Goal: Check status: Check status

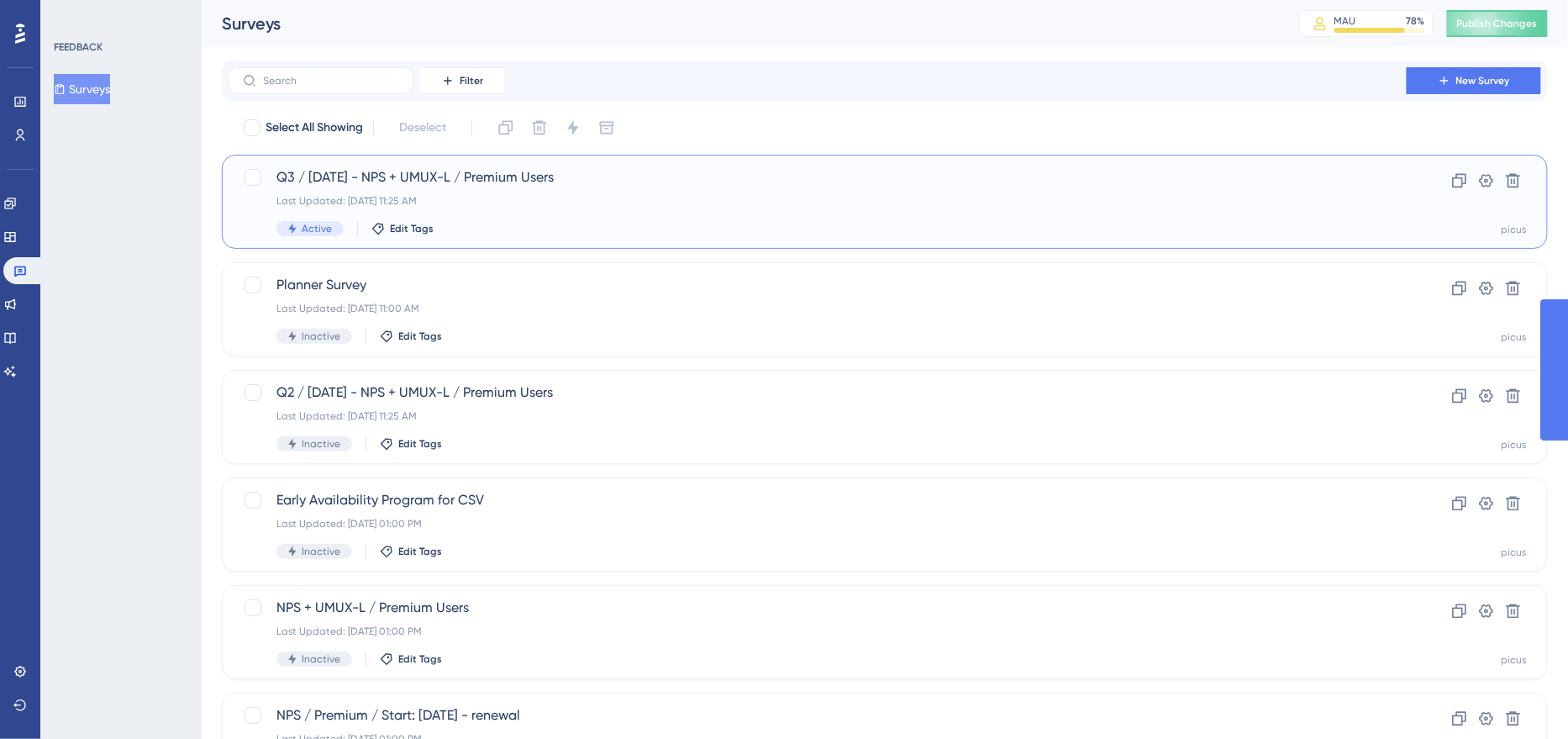
click at [520, 229] on div "Active Edit Tags" at bounding box center [817, 228] width 1082 height 15
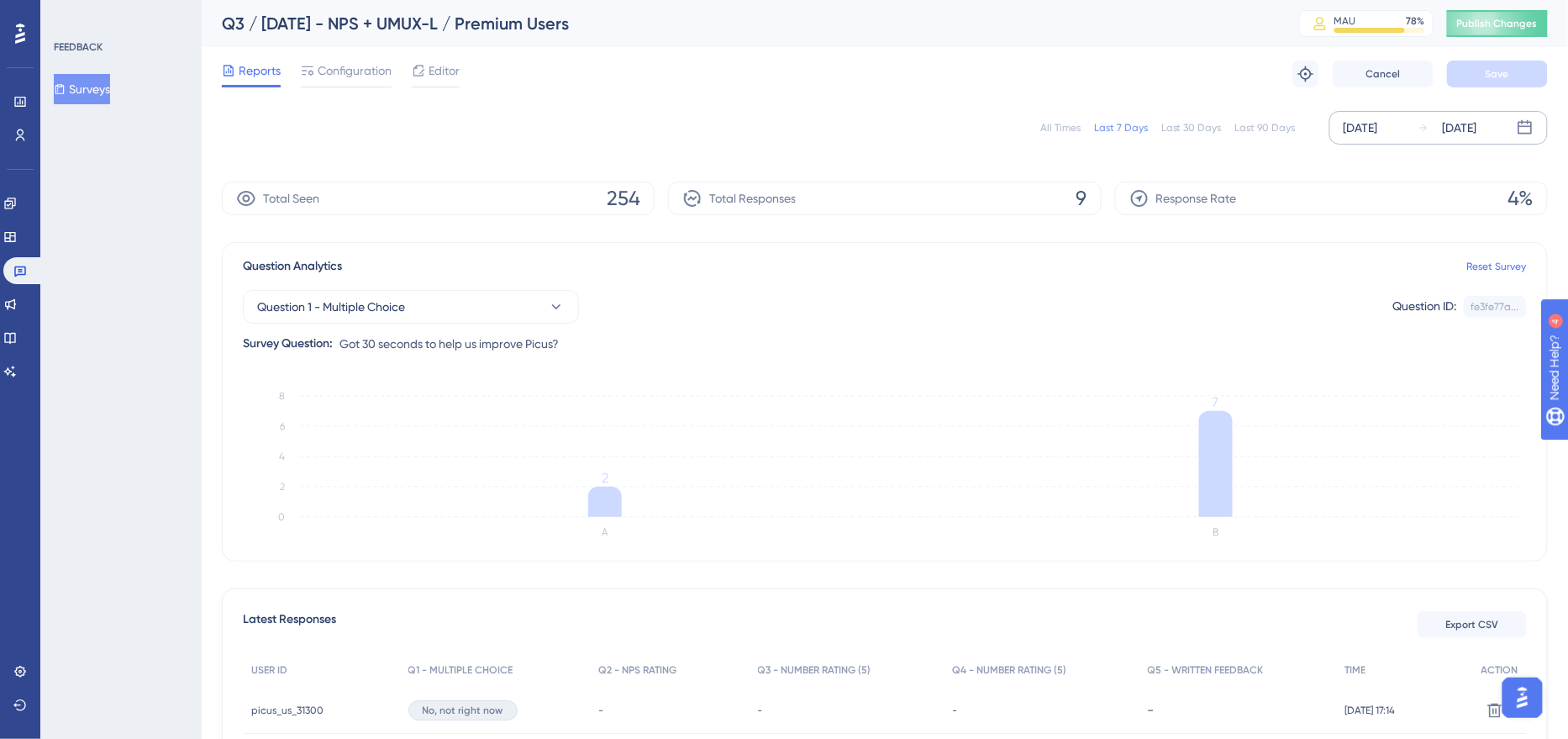
click at [1363, 124] on div "[DATE]" at bounding box center [1360, 127] width 35 height 20
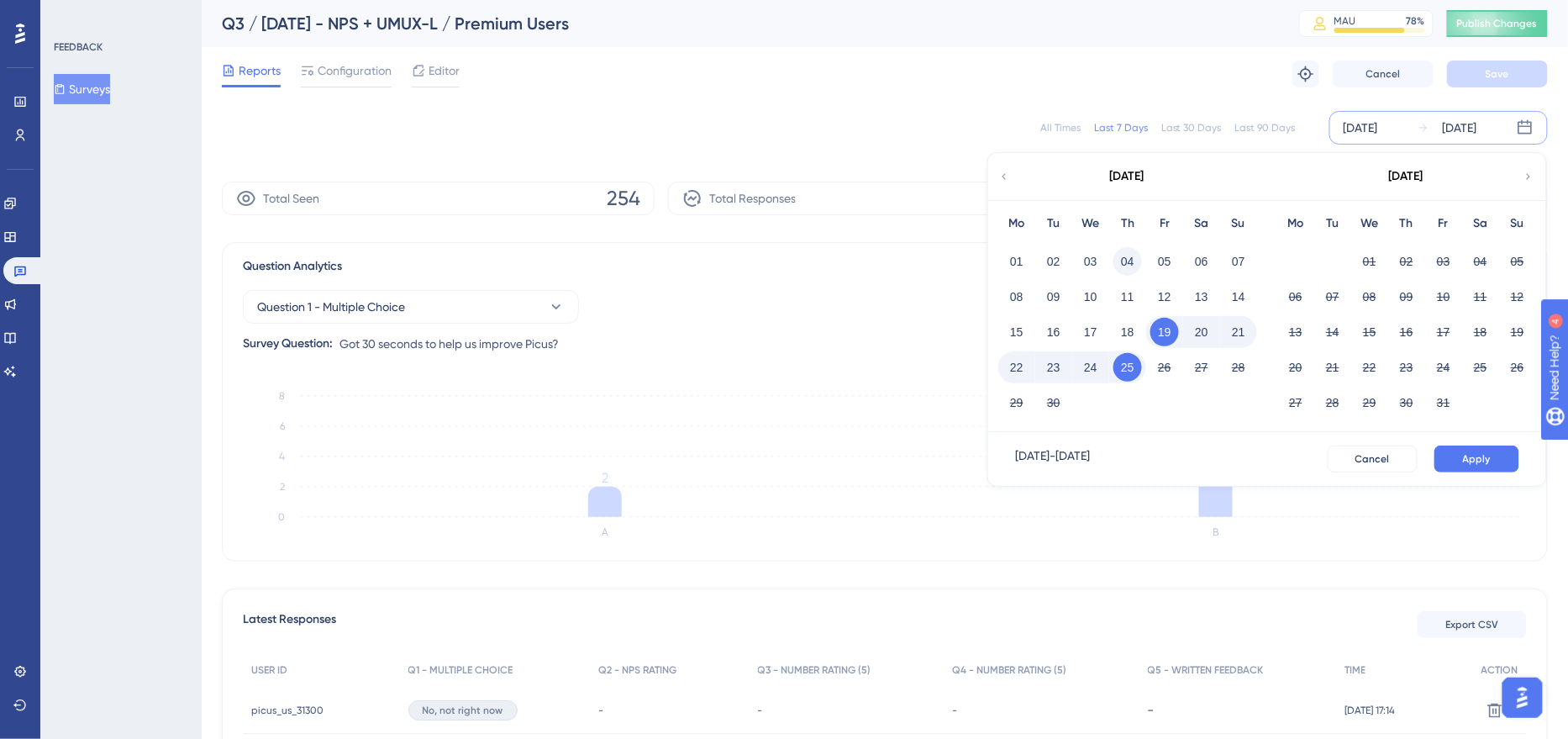
click at [1127, 262] on button "04" at bounding box center [1127, 260] width 29 height 29
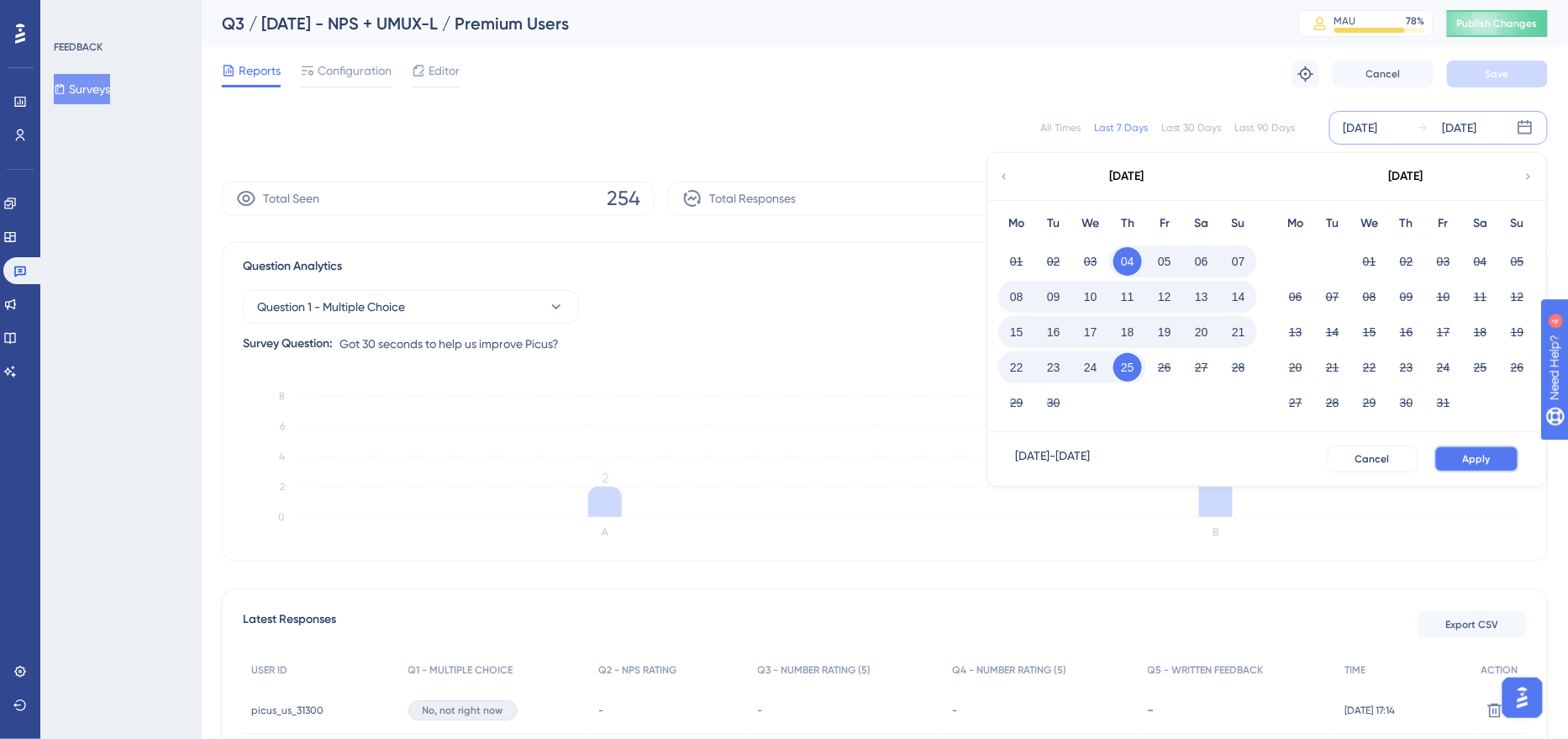
click at [1481, 459] on span "Apply" at bounding box center [1476, 459] width 28 height 14
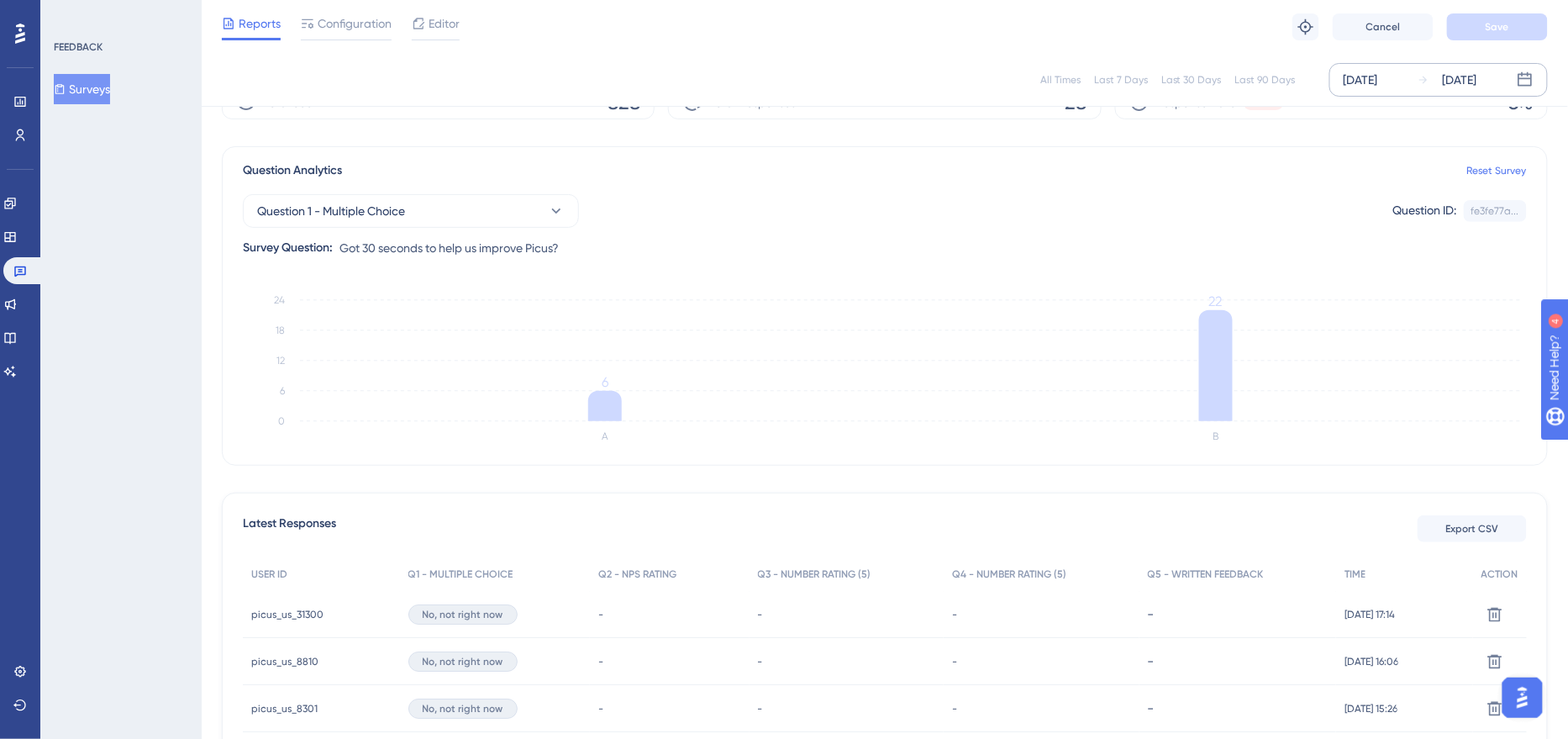
scroll to position [85, 0]
click at [1378, 84] on div "[DATE]" at bounding box center [1360, 80] width 35 height 20
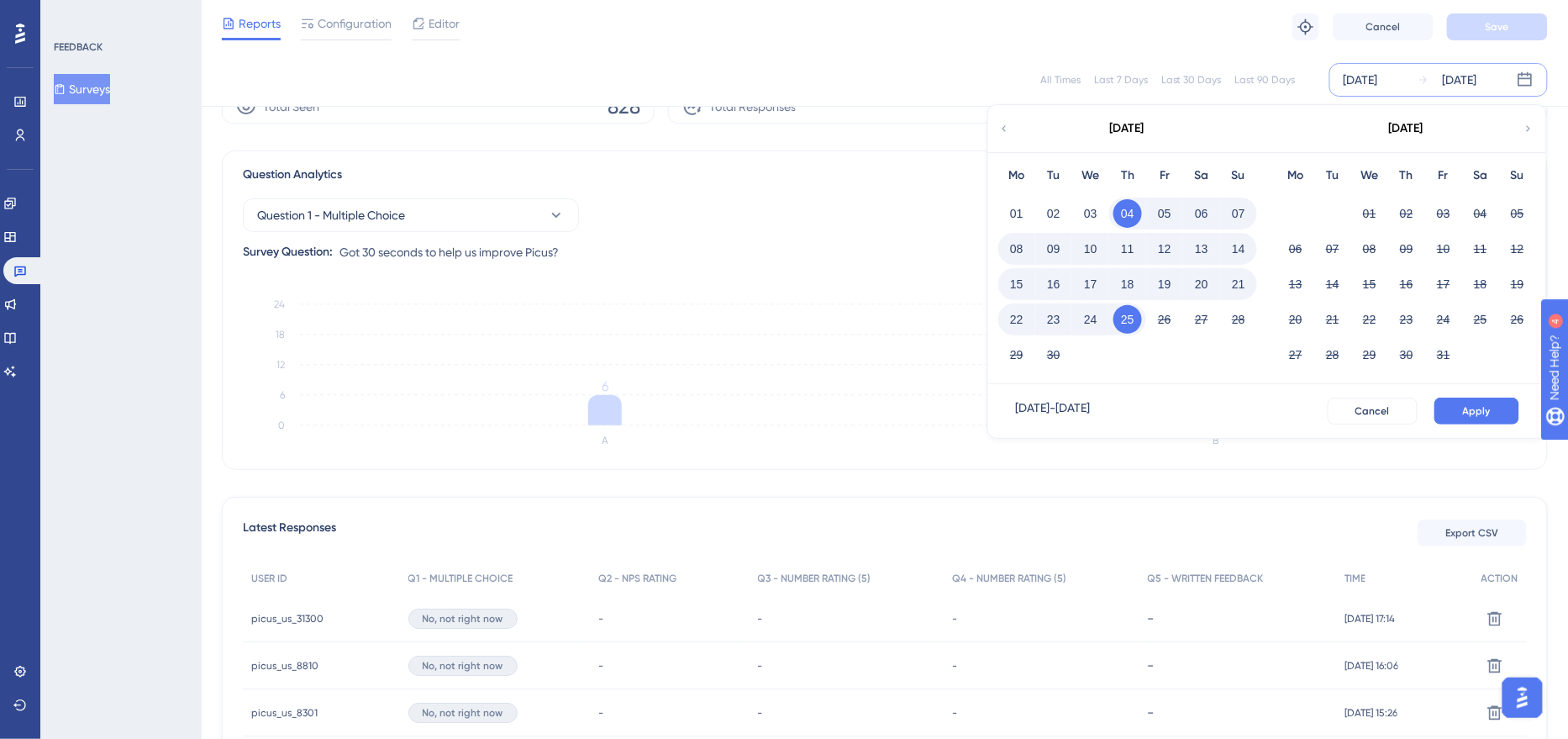
click at [1010, 133] on icon at bounding box center [1004, 128] width 12 height 15
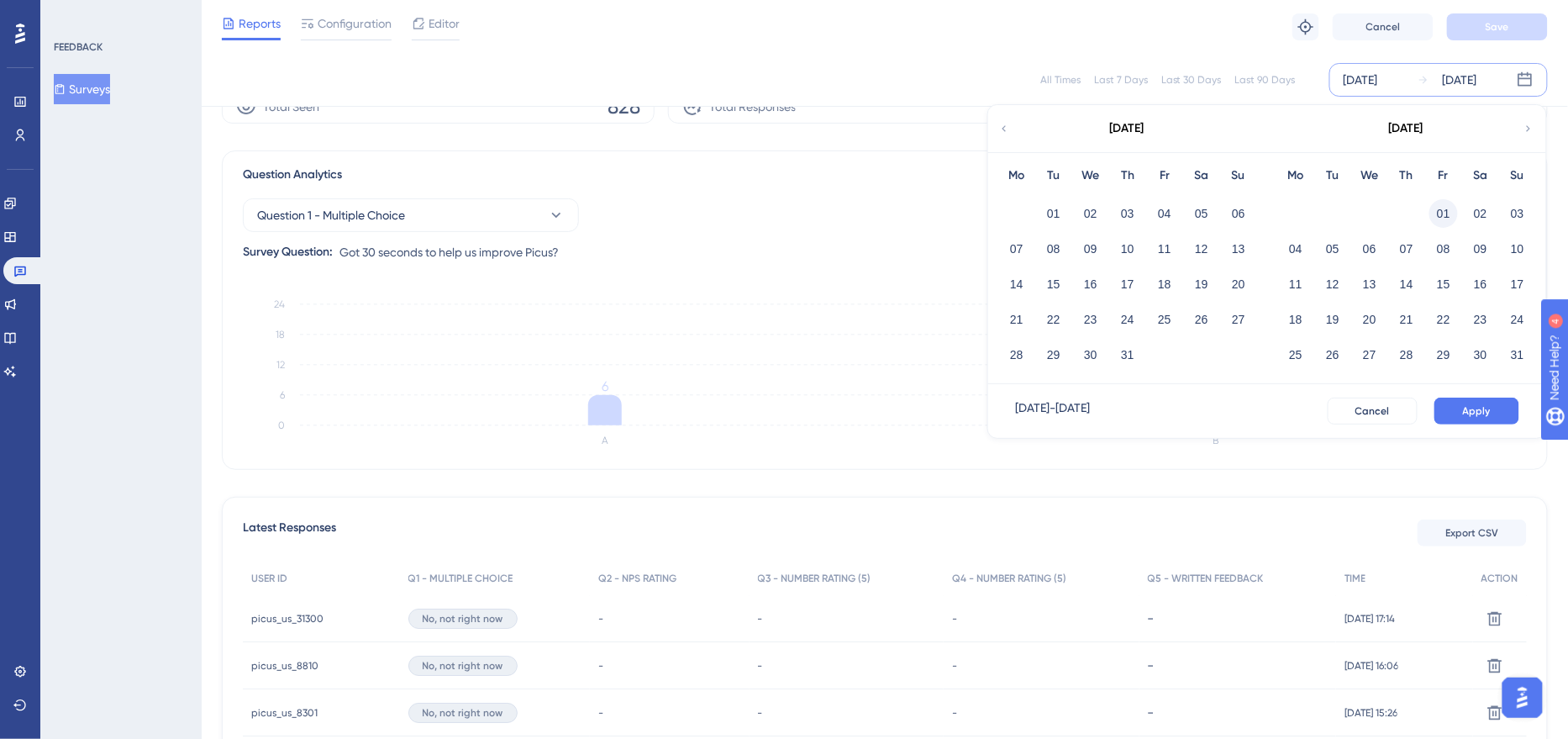
click at [1445, 213] on button "01" at bounding box center [1443, 213] width 29 height 29
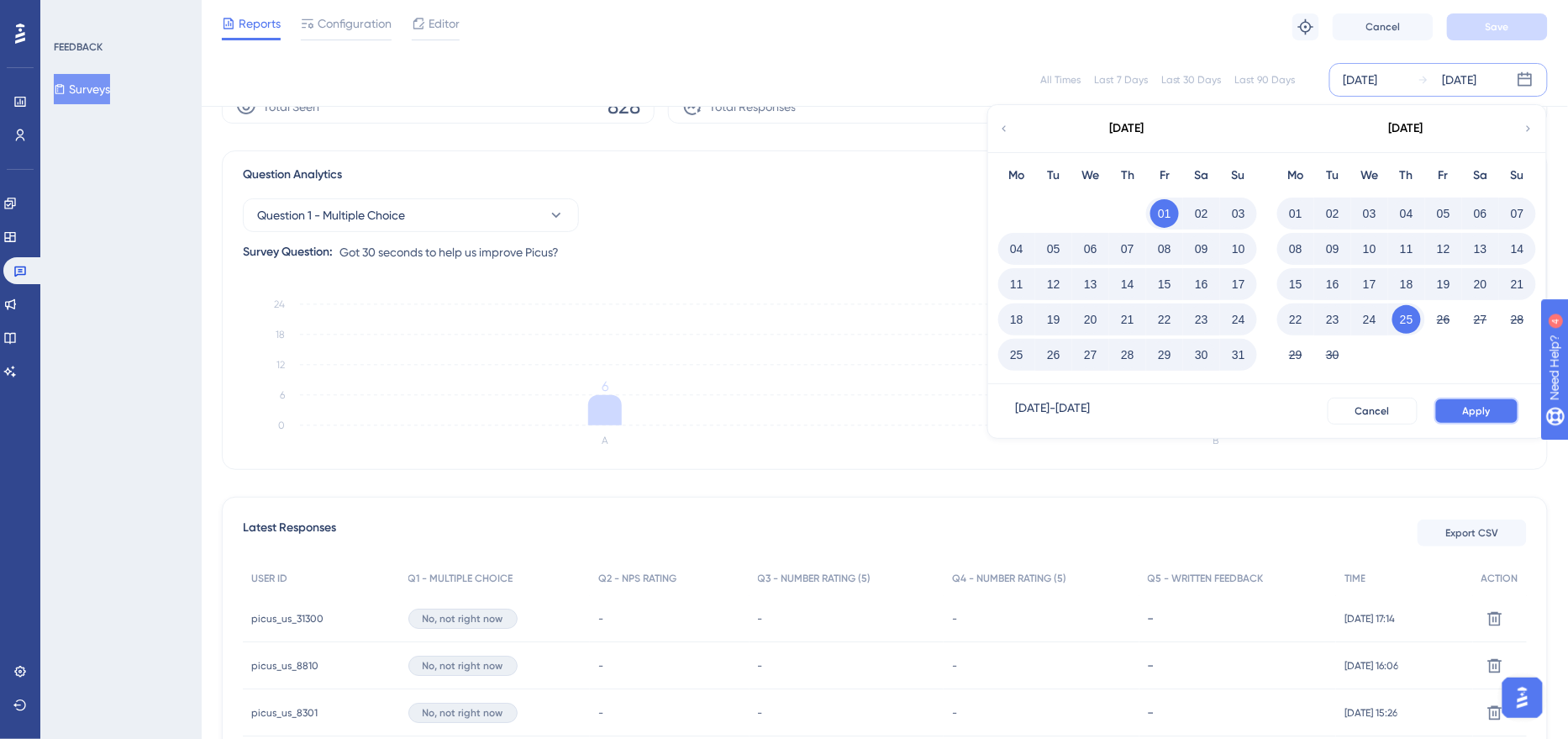
click at [1473, 406] on span "Apply" at bounding box center [1476, 411] width 28 height 14
